Goal: Task Accomplishment & Management: Manage account settings

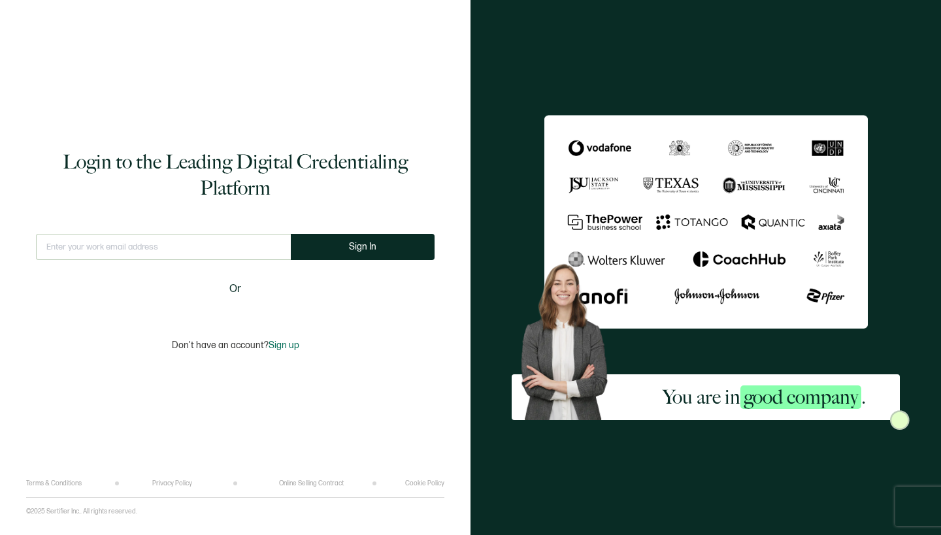
click at [182, 253] on input "text" at bounding box center [163, 247] width 255 height 26
type input "[EMAIL_ADDRESS][DOMAIN_NAME]"
click at [343, 250] on button "Sign In" at bounding box center [363, 247] width 144 height 26
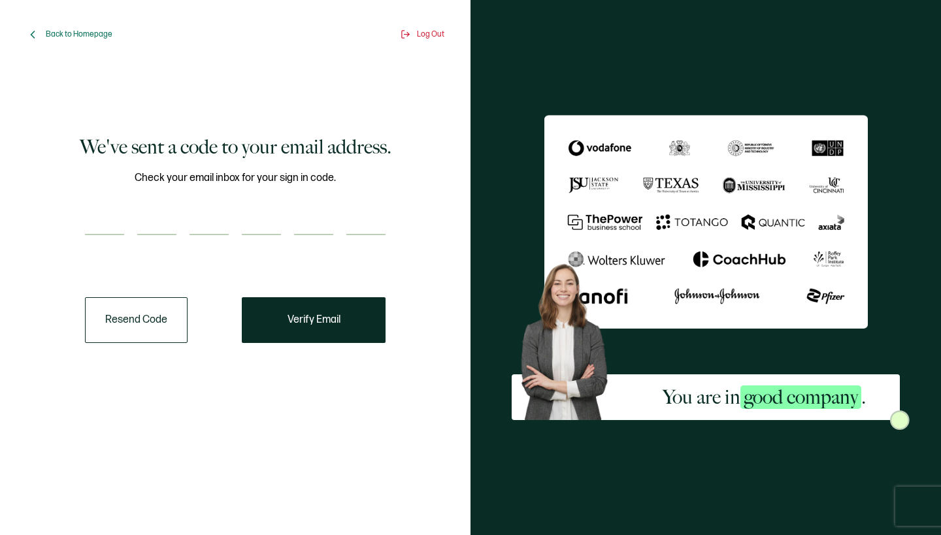
click at [101, 226] on input "number" at bounding box center [104, 222] width 39 height 26
type input "4"
type input "2"
type input "5"
type input "4"
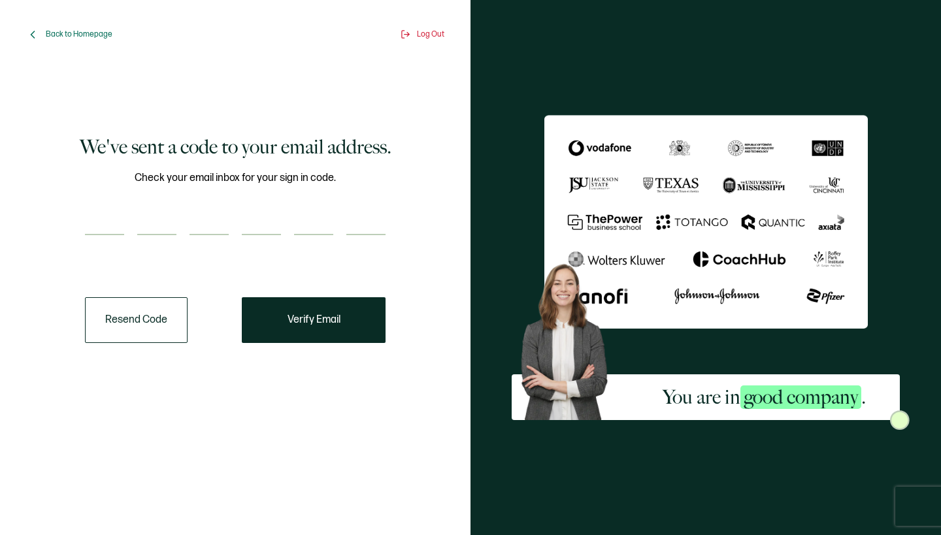
type input "3"
type input "6"
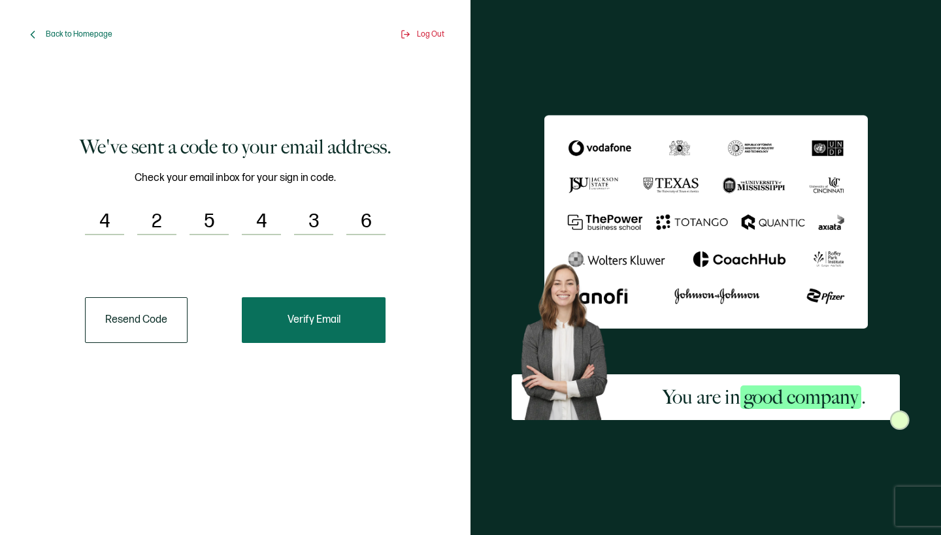
click at [362, 330] on button "Verify Email" at bounding box center [314, 320] width 144 height 46
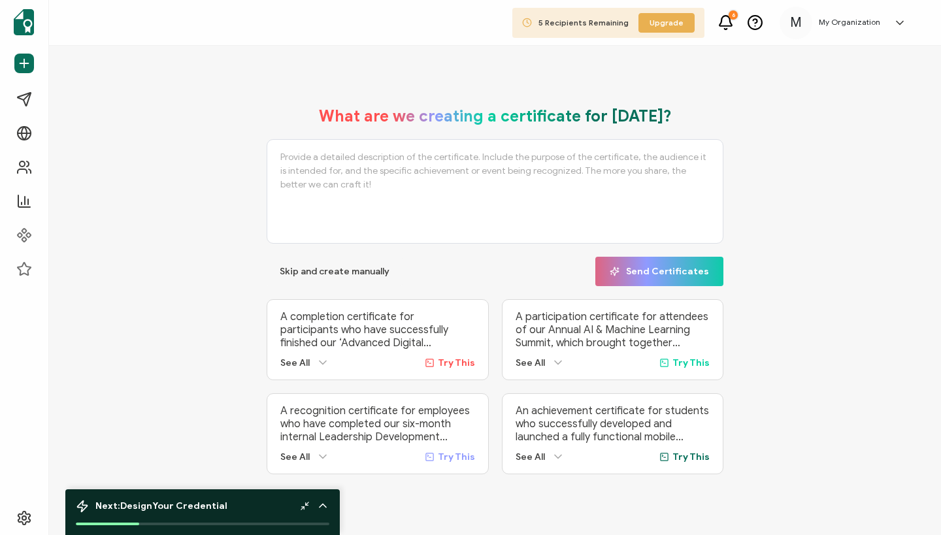
click at [854, 27] on h5 "My Organization" at bounding box center [849, 22] width 61 height 9
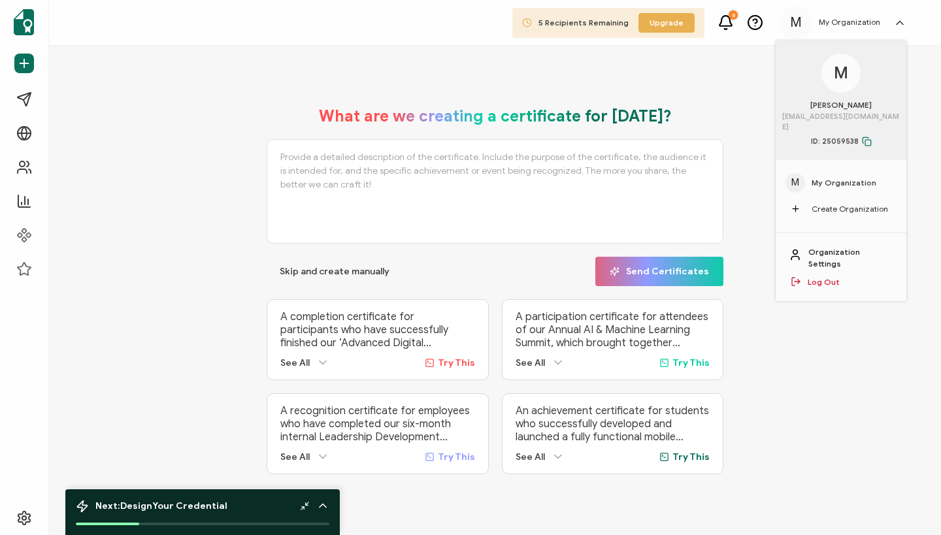
click at [845, 246] on link "Organization Settings" at bounding box center [850, 258] width 85 height 24
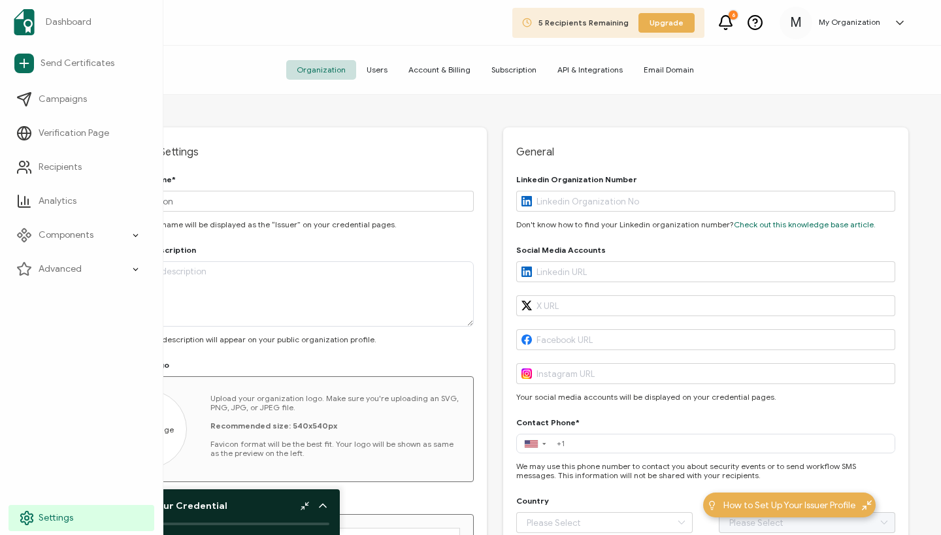
click at [70, 523] on span "Settings" at bounding box center [56, 518] width 35 height 13
click at [69, 514] on span "Settings" at bounding box center [56, 518] width 35 height 13
click at [39, 517] on span "Settings" at bounding box center [56, 518] width 35 height 13
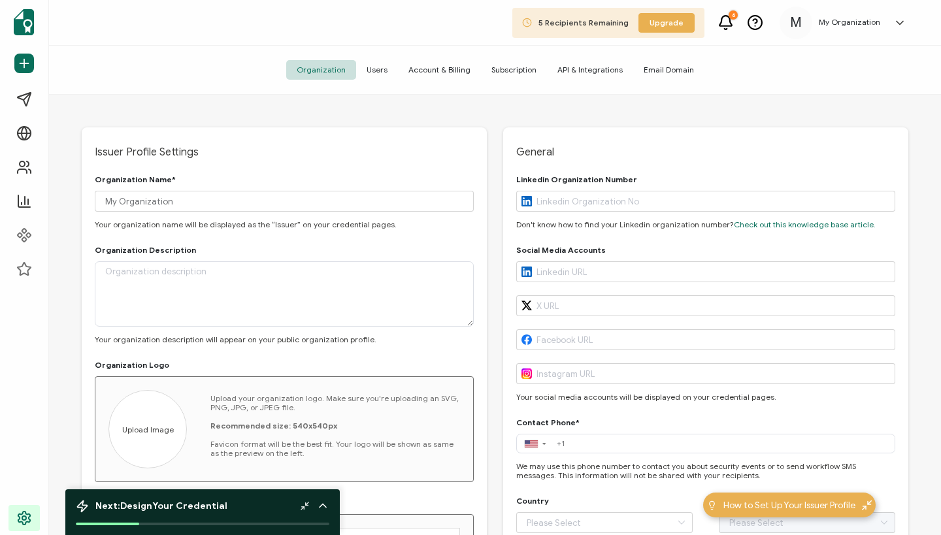
click at [730, 22] on icon at bounding box center [725, 22] width 16 height 16
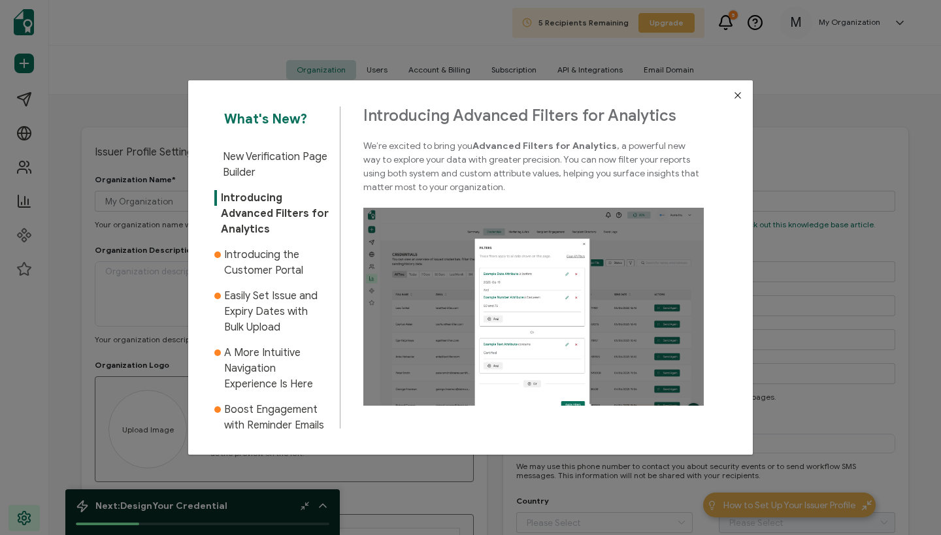
click at [730, 23] on div "What's New? New Verification Page Builder Introducing Advanced Filters for Anal…" at bounding box center [470, 267] width 941 height 535
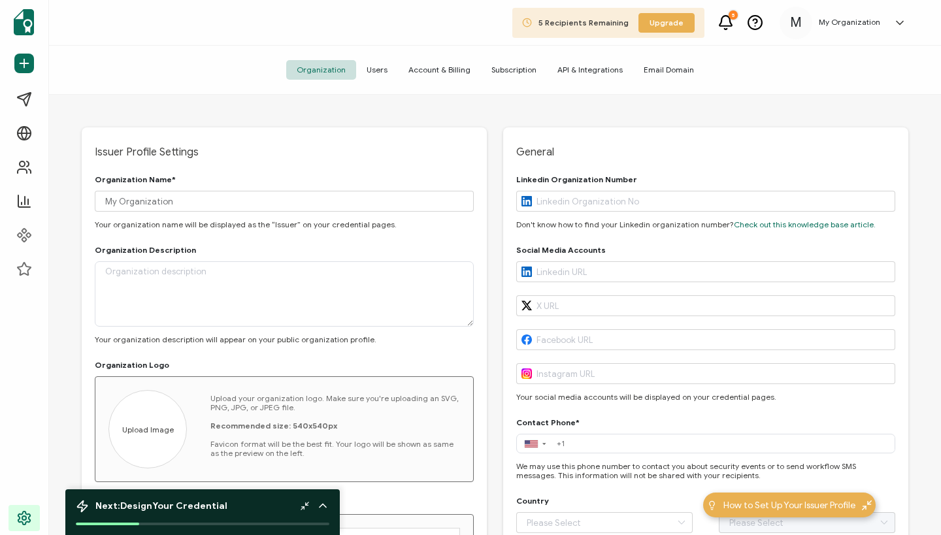
click at [842, 23] on h5 "My Organization" at bounding box center [849, 22] width 61 height 9
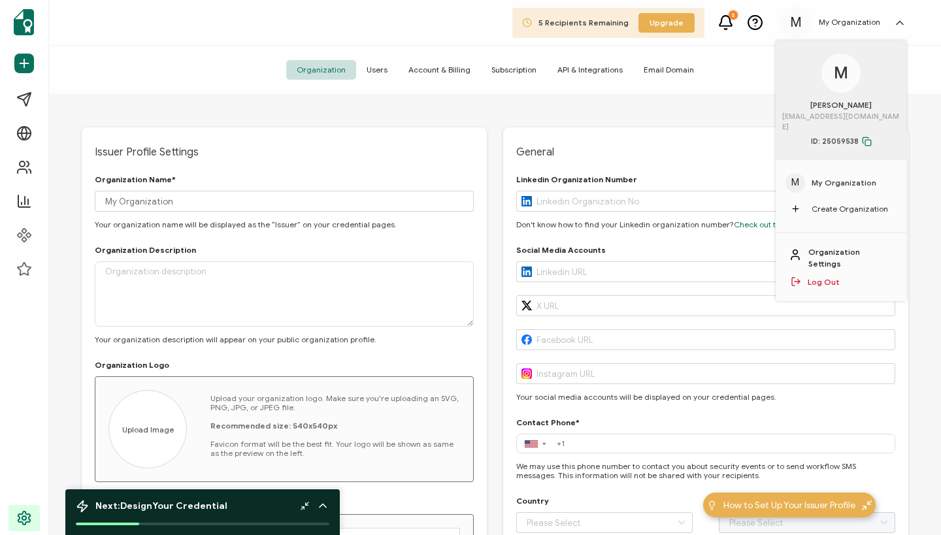
click at [834, 246] on link "Organization Settings" at bounding box center [850, 258] width 85 height 24
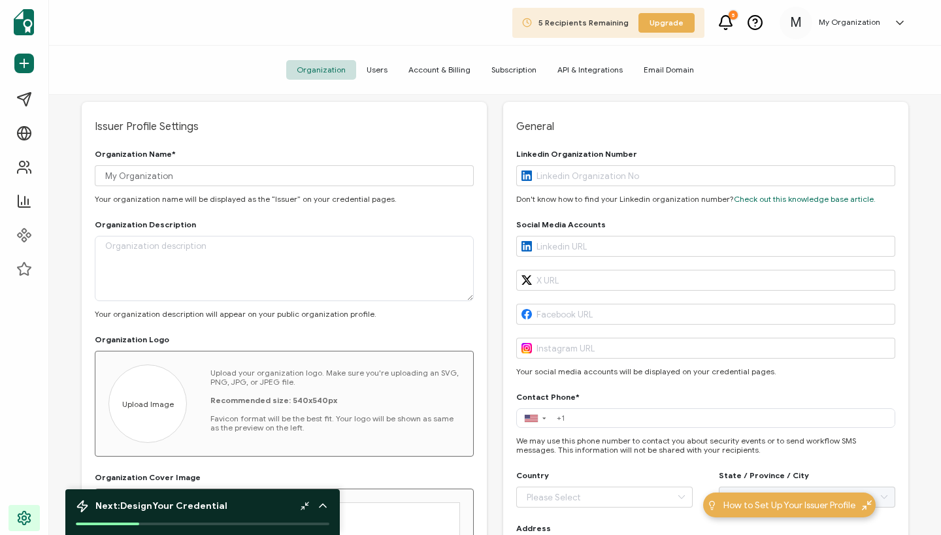
scroll to position [25, 0]
click at [450, 71] on span "Account & Billing" at bounding box center [439, 70] width 83 height 20
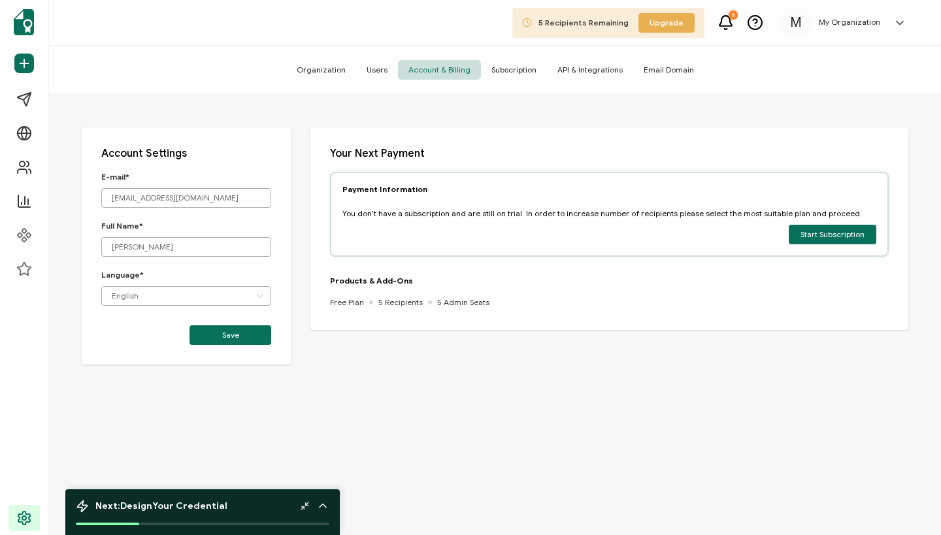
click at [511, 70] on span "Subscription" at bounding box center [514, 70] width 66 height 20
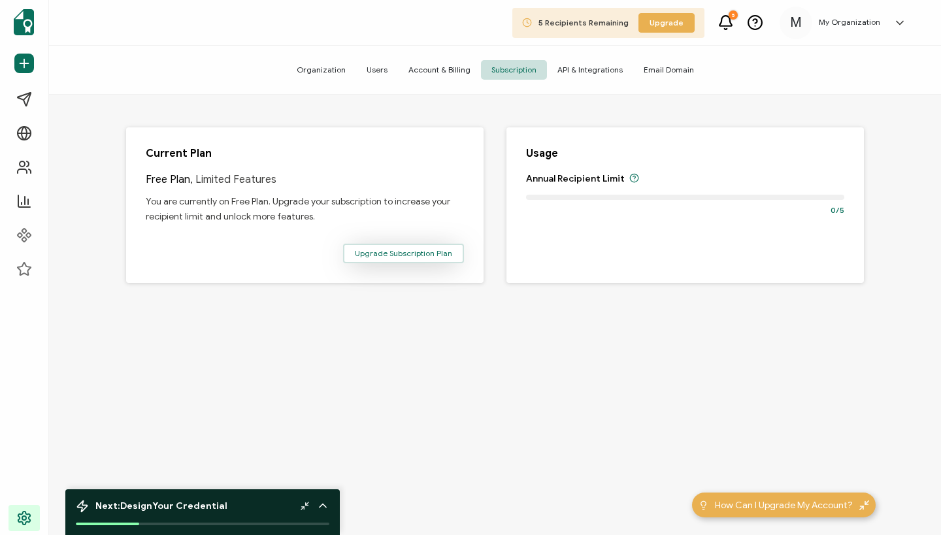
click at [445, 255] on span "Upgrade Subscription Plan" at bounding box center [403, 254] width 97 height 8
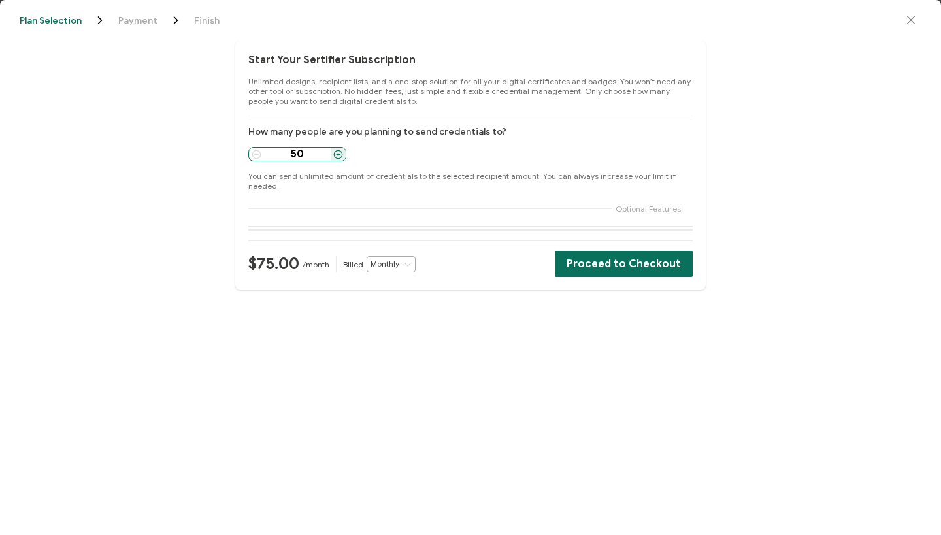
click at [313, 156] on input "50" at bounding box center [297, 154] width 67 height 10
type input "500"
click at [361, 407] on section "Start Your Sertifier Subscription Unlimited designs, recipient lists, and a one…" at bounding box center [470, 288] width 941 height 495
